Goal: Find specific page/section: Find specific page/section

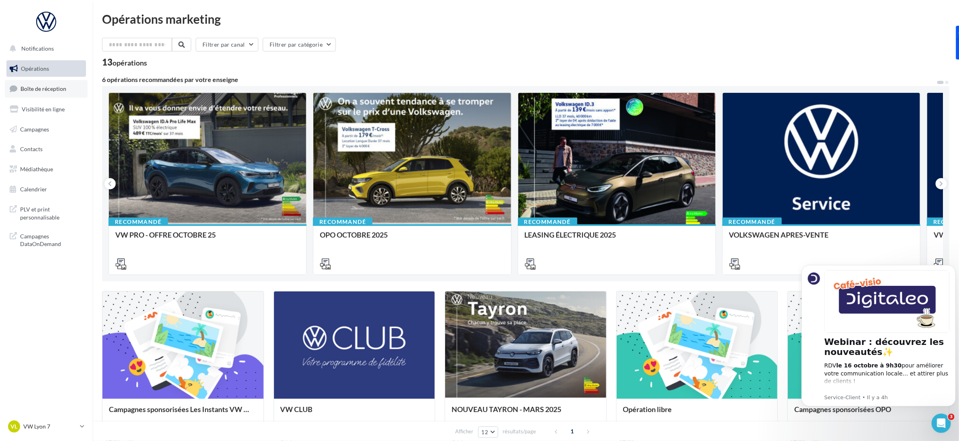
click at [44, 91] on span "Boîte de réception" at bounding box center [43, 88] width 46 height 7
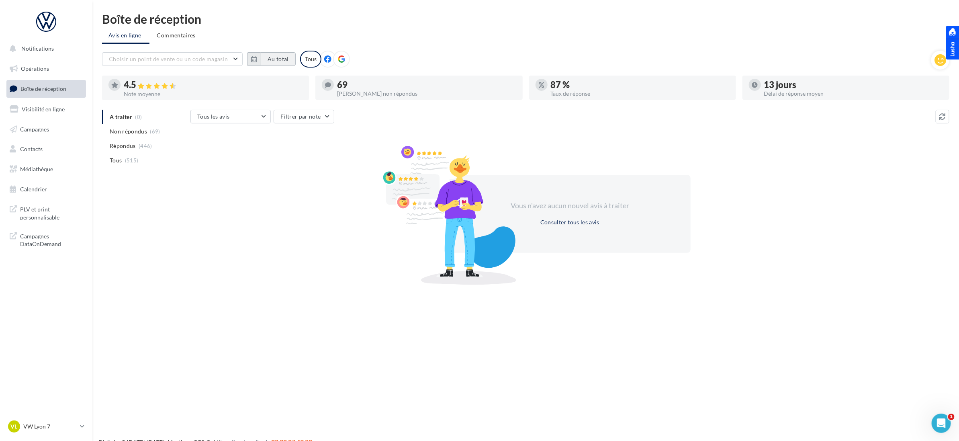
click at [274, 59] on button "Au total" at bounding box center [278, 59] width 35 height 14
click at [262, 80] on div "Octobre [PERSON_NAME] Mars Avril Mai Juin Juillet Août Septembre Octobre Novemb…" at bounding box center [353, 81] width 184 height 11
click at [258, 80] on button "button" at bounding box center [257, 81] width 7 height 11
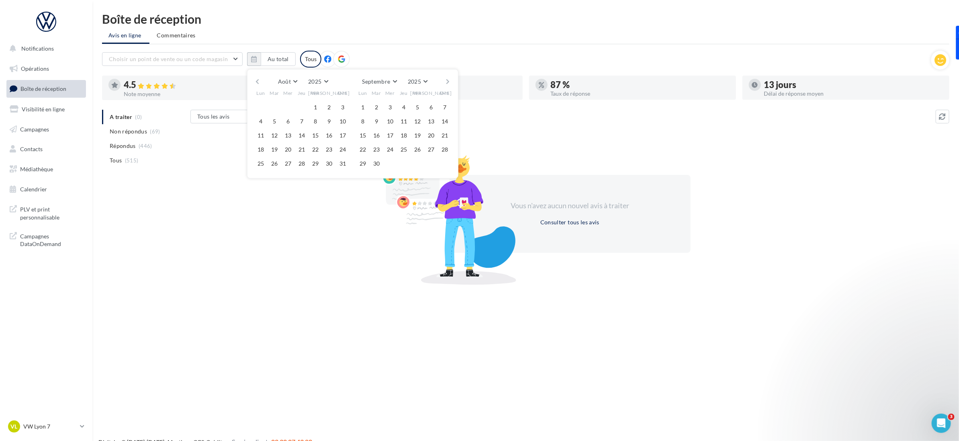
click at [258, 80] on button "button" at bounding box center [257, 81] width 7 height 11
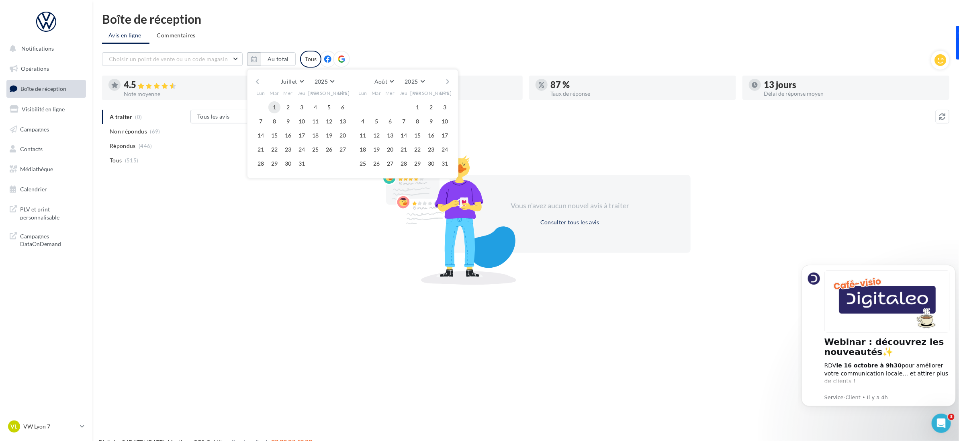
click at [275, 105] on button "1" at bounding box center [274, 107] width 12 height 12
click at [449, 78] on button "button" at bounding box center [448, 81] width 7 height 11
click at [375, 165] on button "30" at bounding box center [377, 164] width 12 height 12
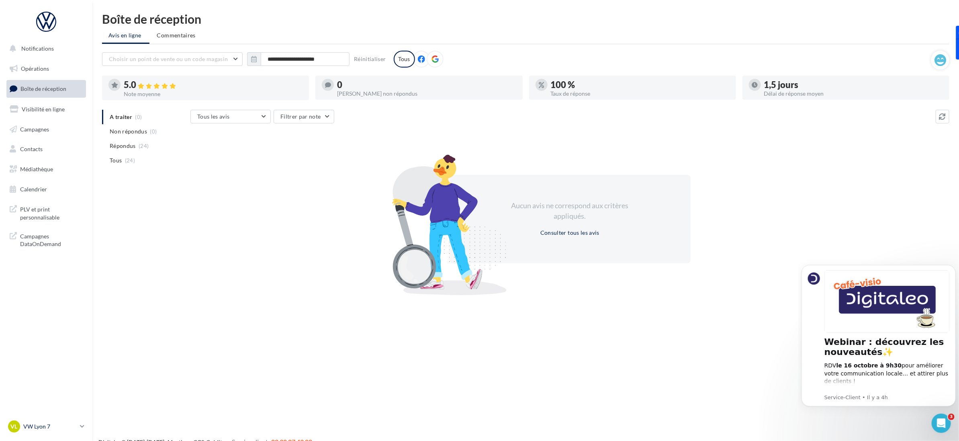
click at [47, 427] on p "VW Lyon 7" at bounding box center [49, 426] width 53 height 8
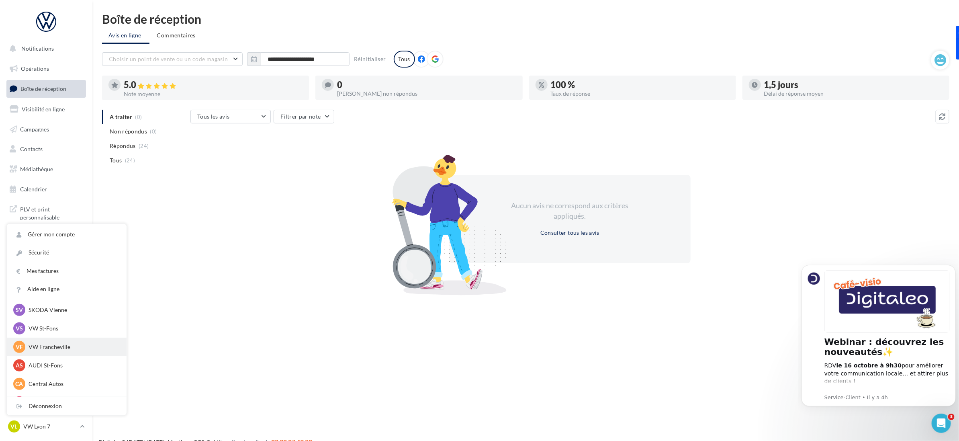
scroll to position [50, 0]
click at [39, 376] on p "VW Francheville" at bounding box center [73, 374] width 88 height 8
